Goal: Book appointment/travel/reservation

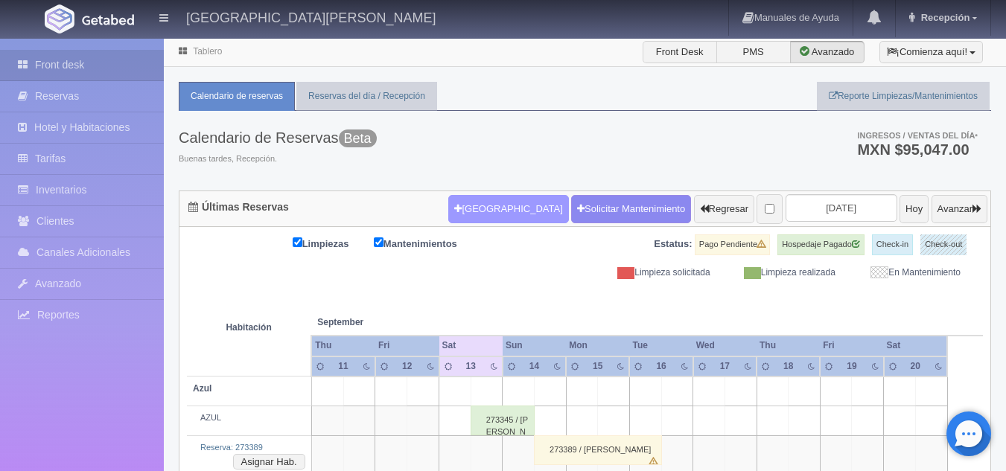
click at [482, 211] on button "[GEOGRAPHIC_DATA]" at bounding box center [508, 209] width 120 height 28
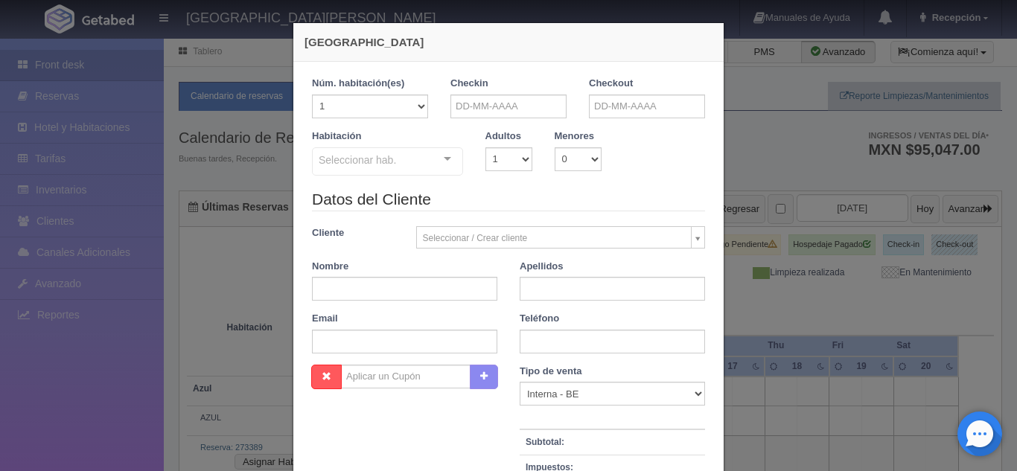
checkbox input "false"
click at [498, 108] on input "text" at bounding box center [508, 107] width 116 height 24
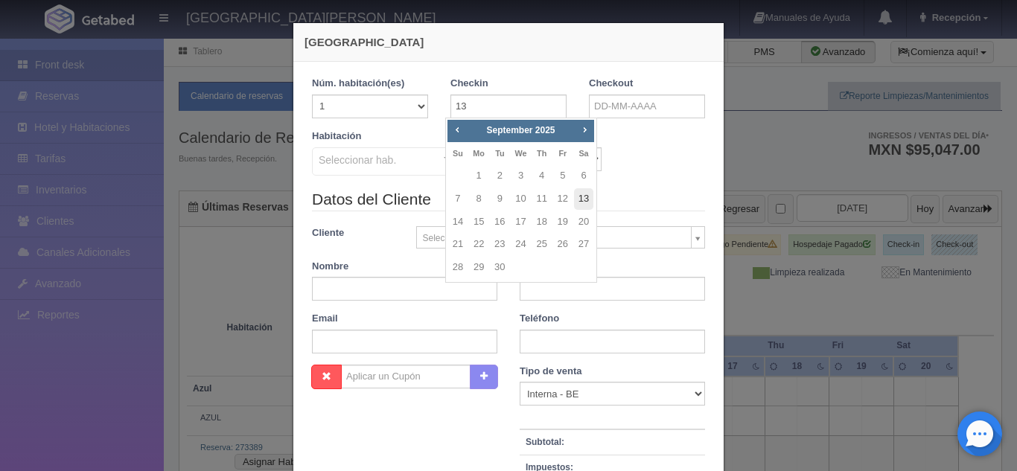
click at [586, 198] on link "13" at bounding box center [583, 199] width 19 height 22
type input "[DATE]"
checkbox input "false"
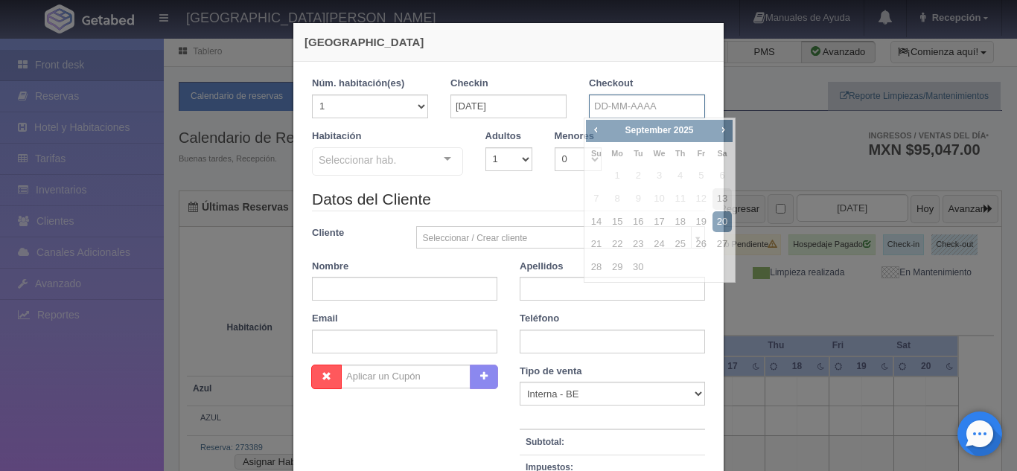
click at [614, 106] on input "text" at bounding box center [647, 107] width 116 height 24
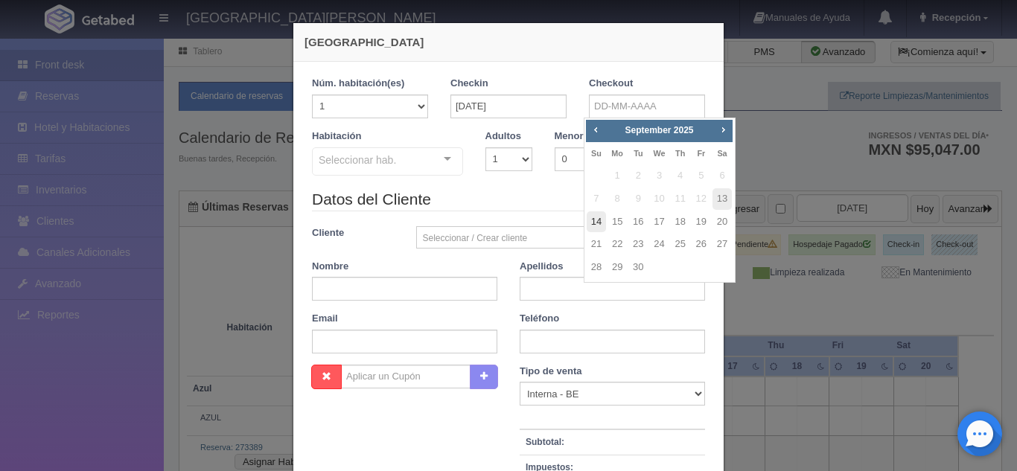
click at [602, 218] on link "14" at bounding box center [596, 222] width 19 height 22
type input "[DATE]"
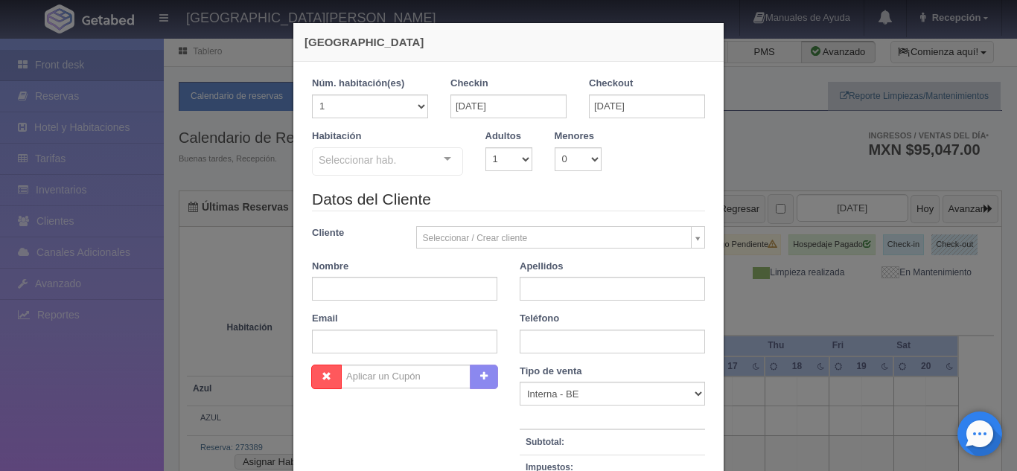
checkbox input "false"
click at [516, 161] on select "1 2 3 4 5 6 7 8 9 10" at bounding box center [508, 159] width 47 height 24
select select "3"
click at [485, 147] on select "1 2 3 4 5 6 7 8 9 10" at bounding box center [508, 159] width 47 height 24
checkbox input "false"
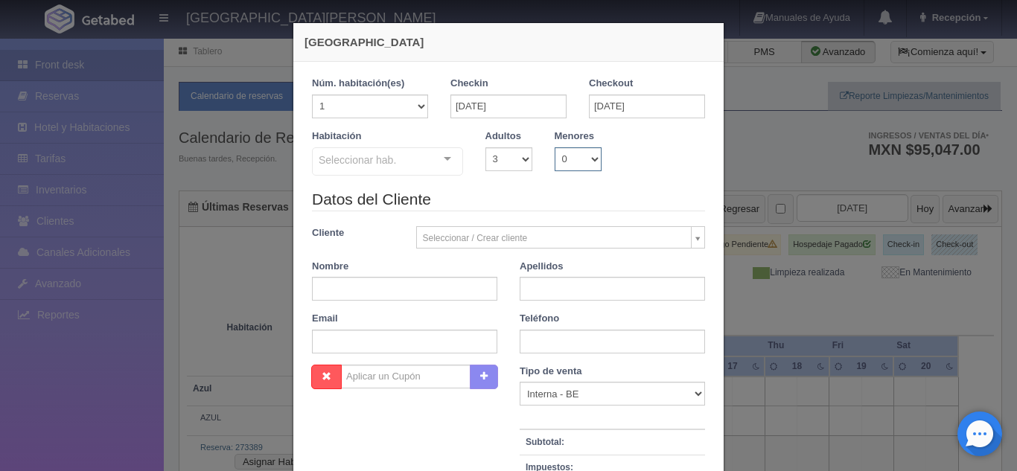
click at [590, 159] on select "0 1 2 3 4 5 6 7 8 9 10" at bounding box center [578, 159] width 47 height 24
select select "1"
click at [555, 147] on select "0 1 2 3 4 5 6 7 8 9 10" at bounding box center [578, 159] width 47 height 24
checkbox input "false"
click at [623, 163] on select "0 1 2 3 4 5 6 7 8 9 10 11 12 13 14 15 16 17 18" at bounding box center [625, 159] width 24 height 24
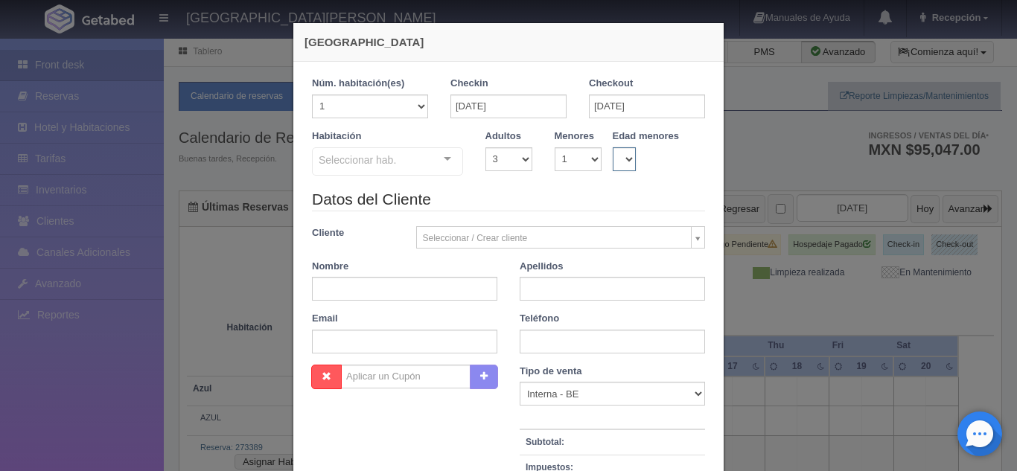
select select "1"
click at [613, 147] on select "0 1 2 3 4 5 6 7 8 9 10 11 12 13 14 15 16 17 18" at bounding box center [625, 159] width 24 height 24
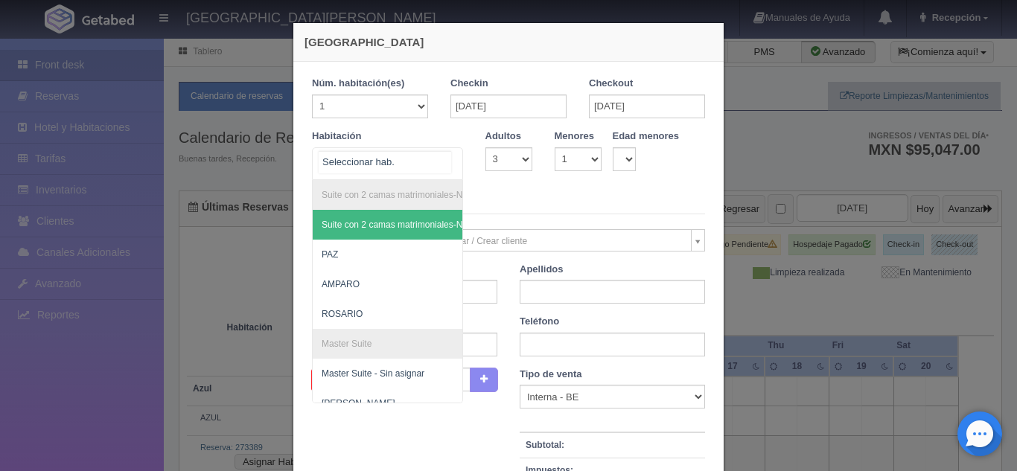
click at [441, 158] on div "Suite con 2 camas matrimoniales-No apta para menores Suite con 2 camas matrimon…" at bounding box center [387, 163] width 151 height 33
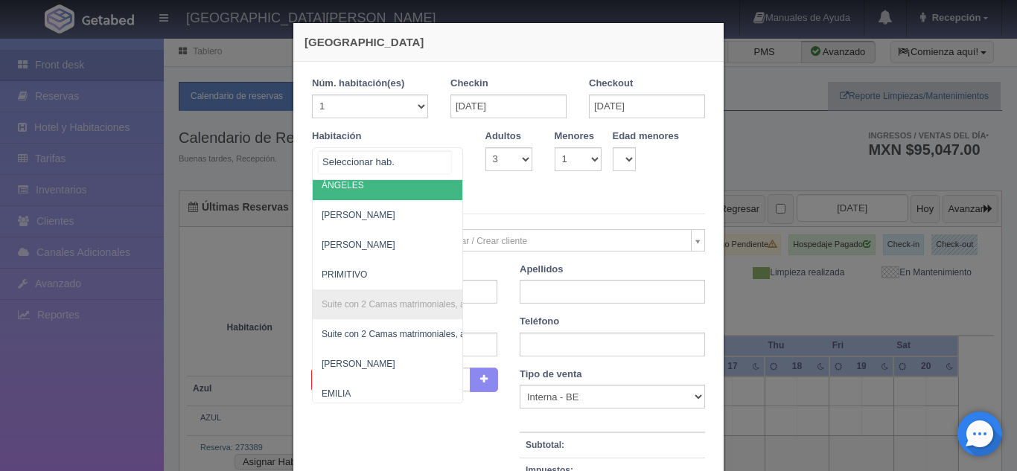
scroll to position [741, 0]
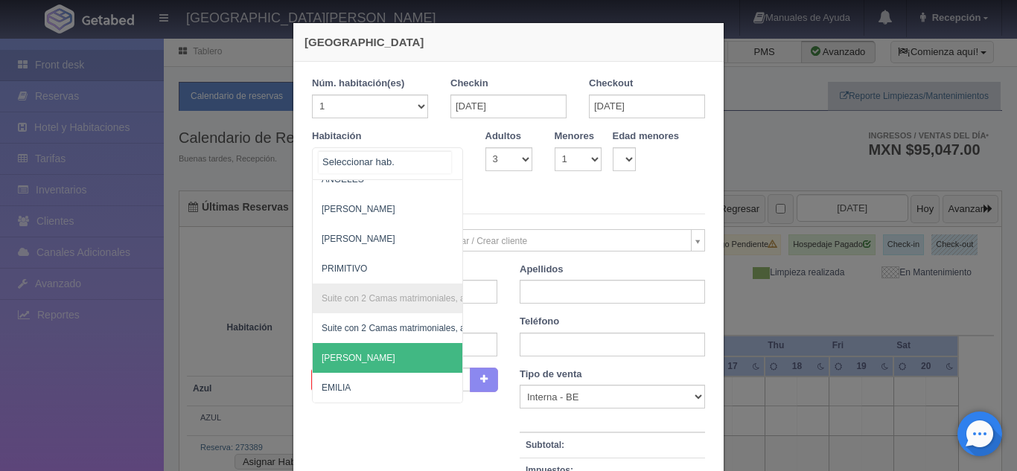
click at [357, 347] on span "[PERSON_NAME]" at bounding box center [460, 358] width 294 height 30
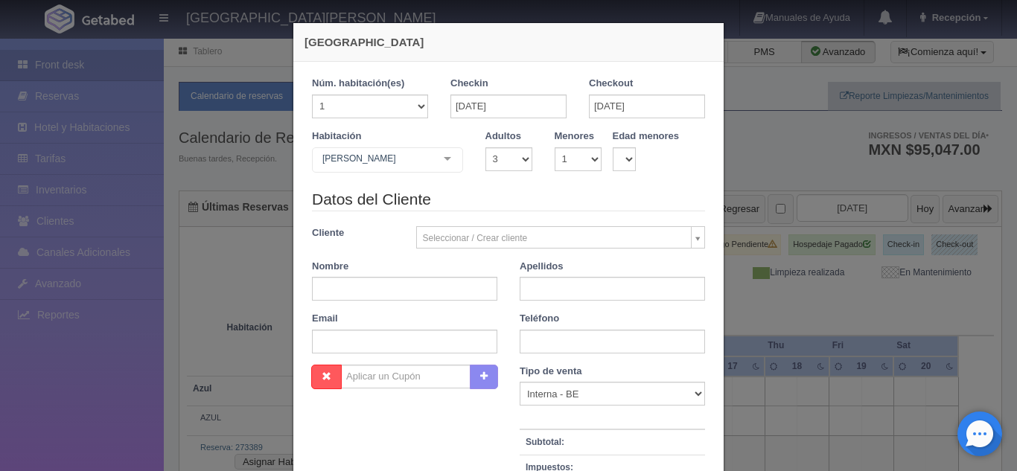
checkbox input "false"
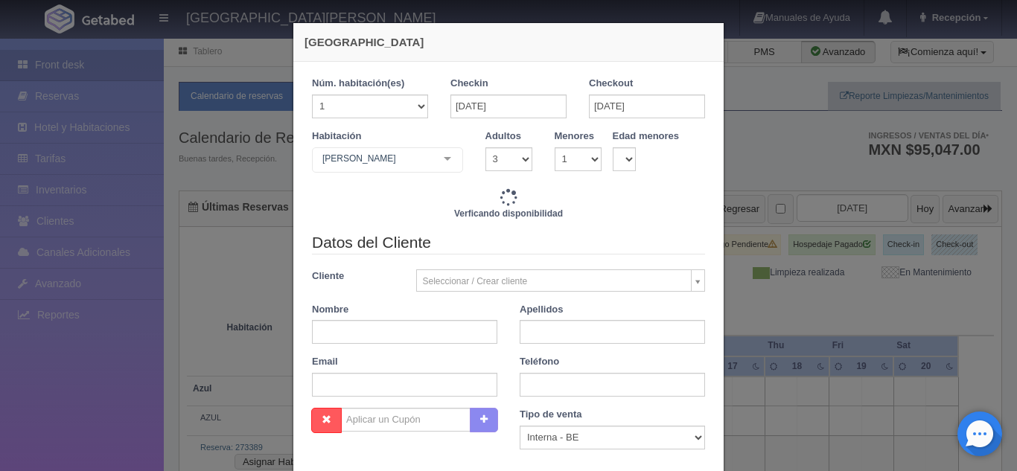
type input "6210.00"
checkbox input "false"
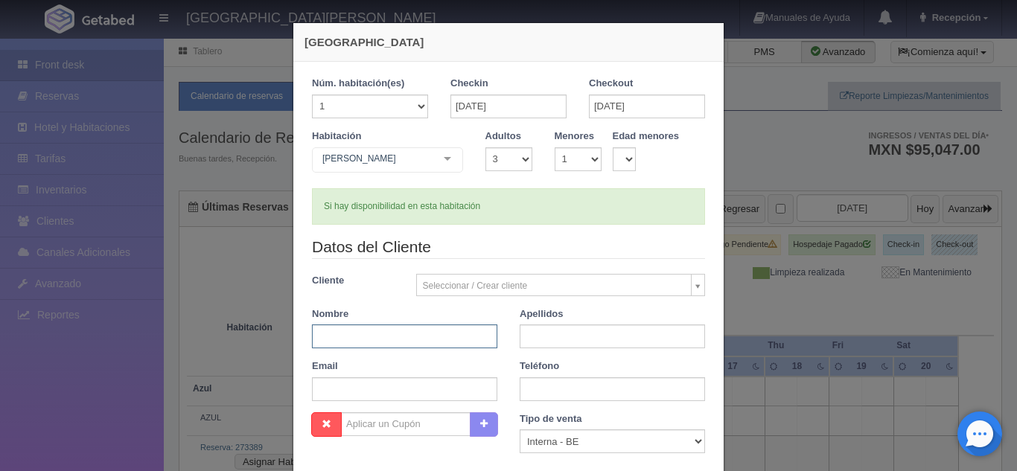
click at [419, 335] on input "text" at bounding box center [404, 337] width 185 height 24
type input "ISRRAEL"
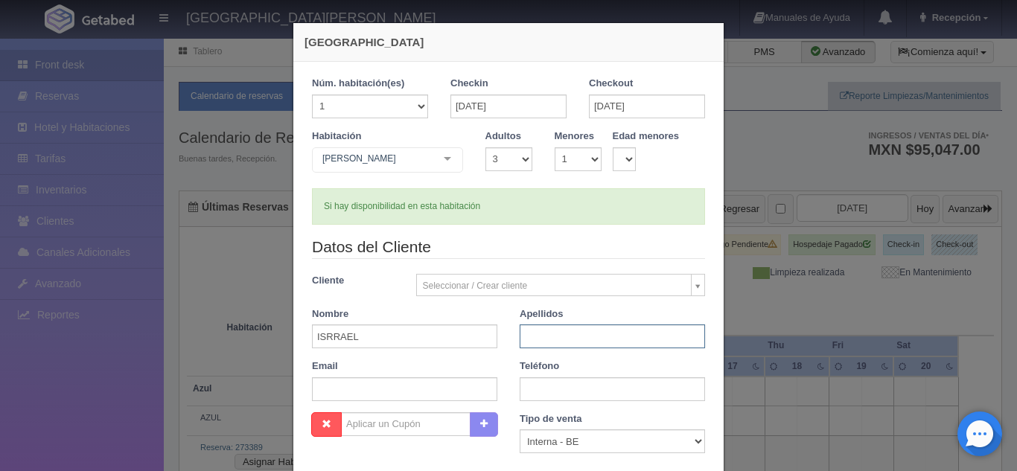
click at [561, 333] on input "text" at bounding box center [612, 337] width 185 height 24
type input "[PERSON_NAME]"
click at [553, 389] on input "text" at bounding box center [612, 389] width 185 height 24
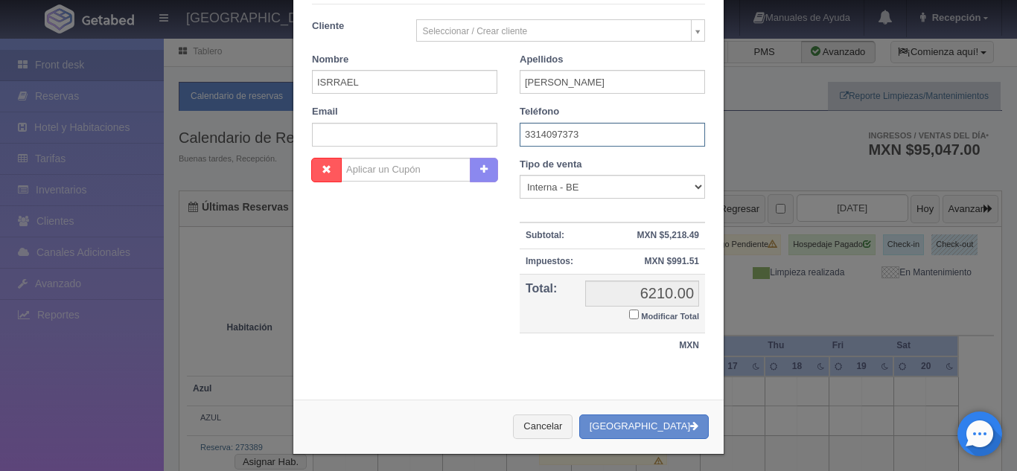
scroll to position [261, 0]
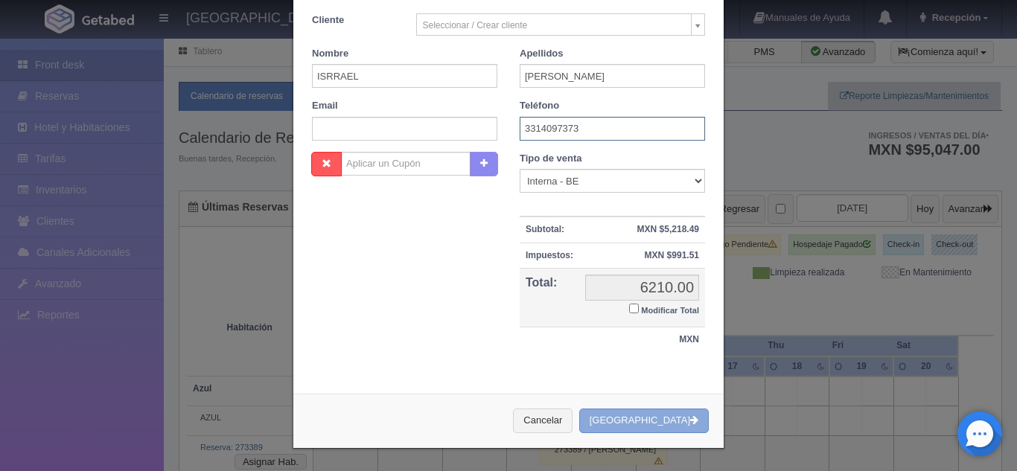
type input "3314097373"
click at [668, 420] on button "[GEOGRAPHIC_DATA]" at bounding box center [644, 421] width 130 height 25
